Goal: Leave review/rating

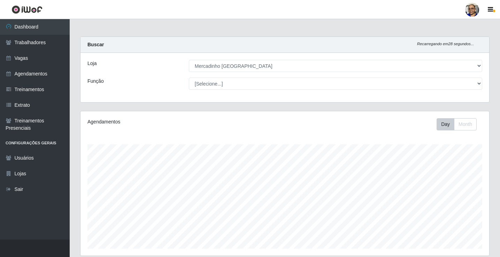
select select "345"
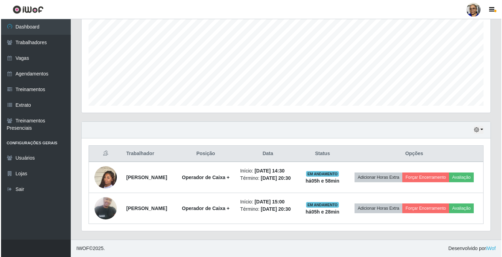
scroll to position [145, 409]
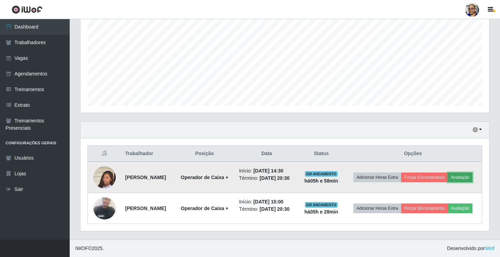
click at [465, 178] on button "Avaliação" at bounding box center [460, 178] width 25 height 10
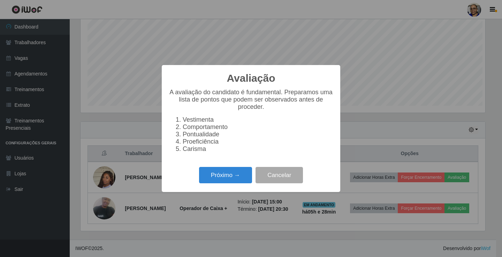
scroll to position [145, 405]
click at [249, 182] on button "Próximo →" at bounding box center [225, 175] width 53 height 16
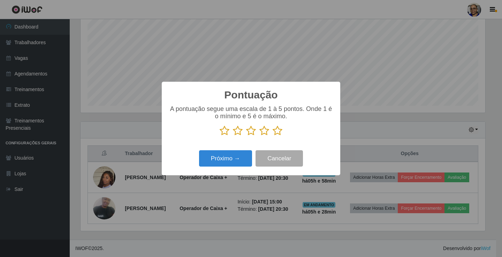
click at [278, 133] on icon at bounding box center [277, 131] width 10 height 10
click at [272, 136] on input "radio" at bounding box center [272, 136] width 0 height 0
click at [244, 157] on button "Próximo →" at bounding box center [225, 159] width 53 height 16
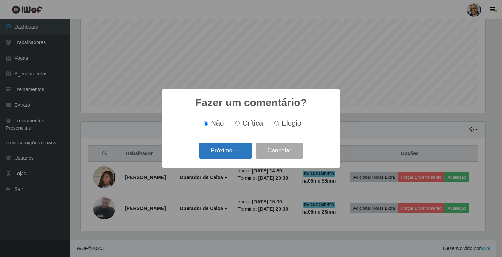
click at [244, 157] on button "Próximo →" at bounding box center [225, 151] width 53 height 16
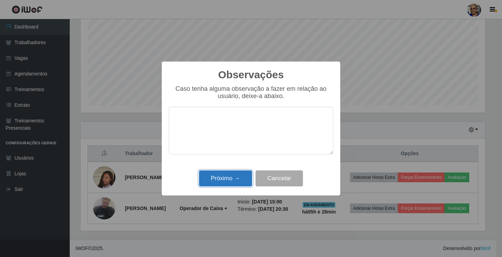
click at [241, 176] on button "Próximo →" at bounding box center [225, 179] width 53 height 16
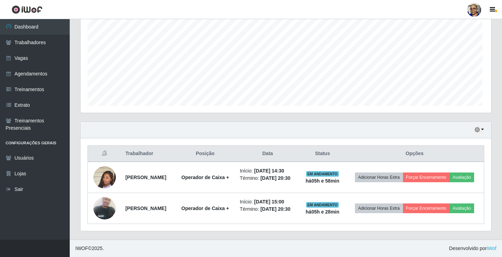
scroll to position [145, 409]
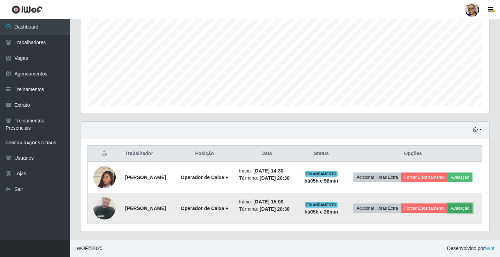
click at [469, 208] on button "Avaliação" at bounding box center [460, 209] width 25 height 10
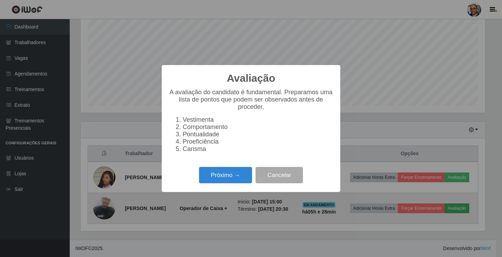
scroll to position [145, 405]
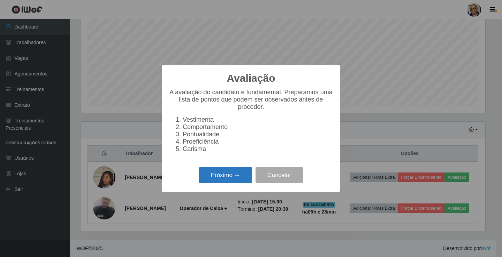
click at [239, 177] on button "Próximo →" at bounding box center [225, 175] width 53 height 16
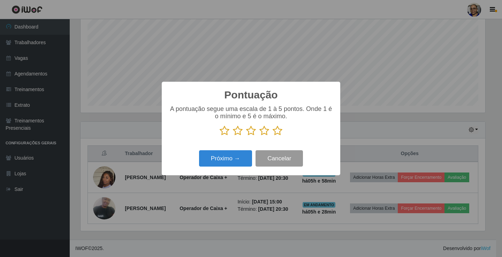
scroll to position [348265, 348005]
click at [277, 131] on icon at bounding box center [277, 131] width 10 height 10
click at [272, 136] on input "radio" at bounding box center [272, 136] width 0 height 0
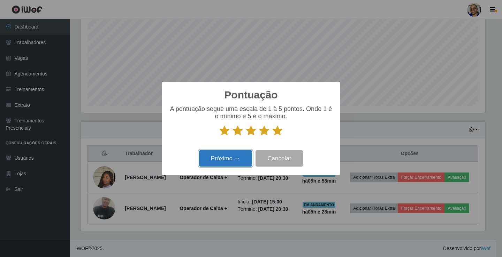
click at [236, 156] on button "Próximo →" at bounding box center [225, 159] width 53 height 16
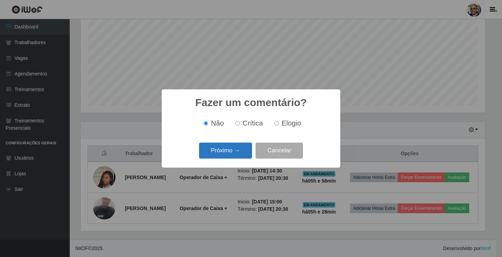
click at [236, 155] on button "Próximo →" at bounding box center [225, 151] width 53 height 16
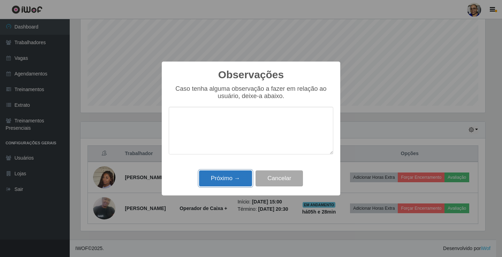
click at [237, 177] on button "Próximo →" at bounding box center [225, 179] width 53 height 16
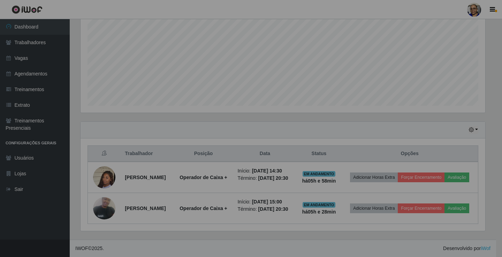
scroll to position [145, 409]
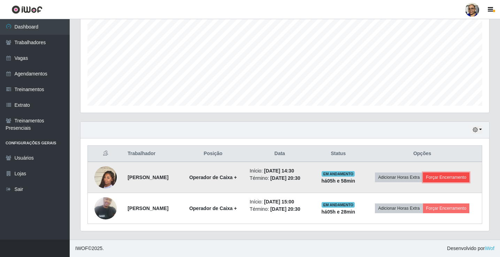
click at [463, 178] on button "Forçar Encerramento" at bounding box center [446, 178] width 47 height 10
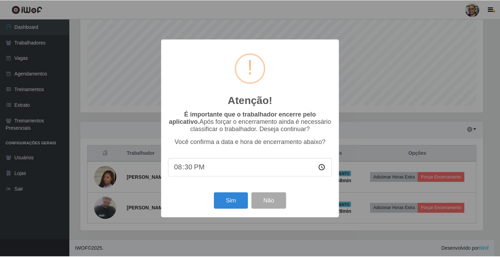
scroll to position [145, 405]
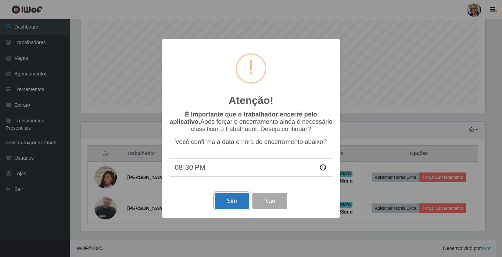
click at [229, 203] on button "Sim" at bounding box center [232, 201] width 34 height 16
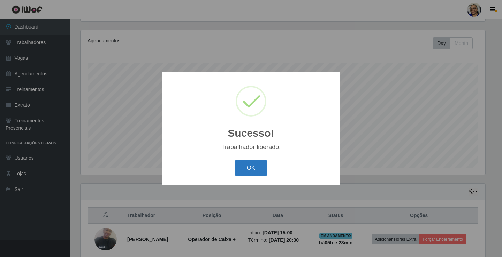
click at [251, 169] on button "OK" at bounding box center [251, 168] width 32 height 16
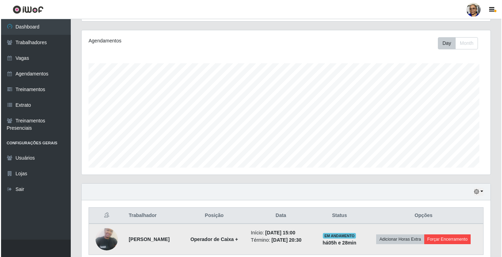
scroll to position [145, 409]
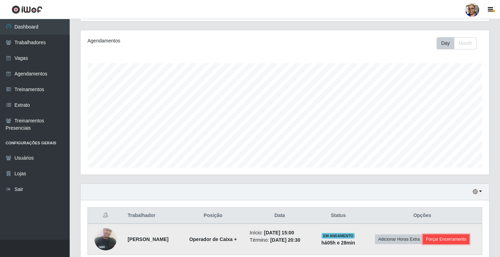
click at [451, 240] on button "Forçar Encerramento" at bounding box center [446, 240] width 47 height 10
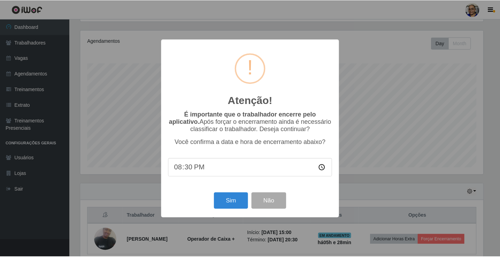
scroll to position [145, 405]
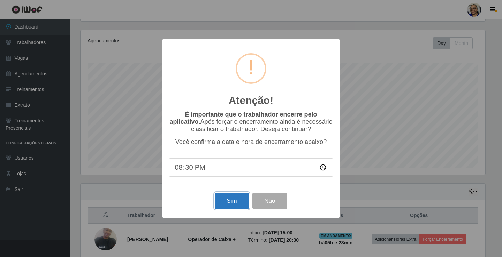
click at [235, 205] on button "Sim" at bounding box center [232, 201] width 34 height 16
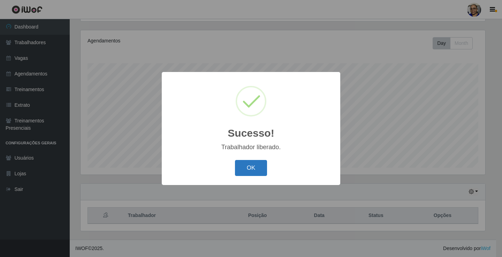
click at [255, 173] on button "OK" at bounding box center [251, 168] width 32 height 16
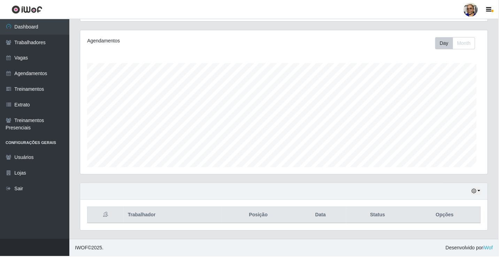
scroll to position [0, 0]
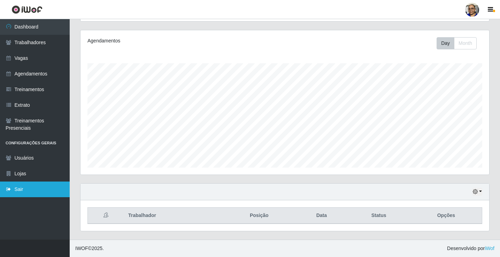
click at [21, 189] on link "Sair" at bounding box center [35, 190] width 70 height 16
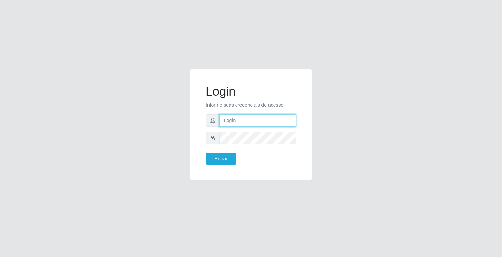
type input "[EMAIL_ADDRESS][DOMAIN_NAME]"
